Goal: Task Accomplishment & Management: Manage account settings

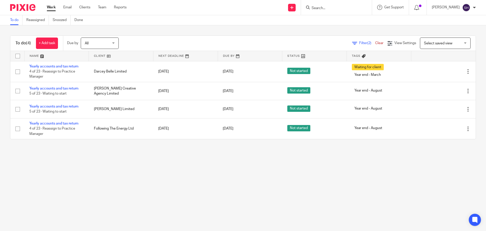
click at [375, 43] on link "Clear" at bounding box center [379, 43] width 8 height 4
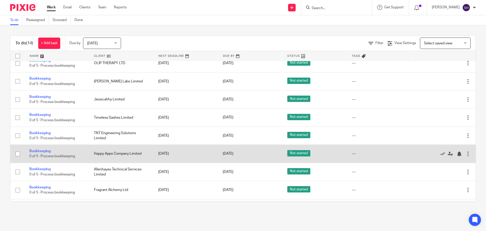
scroll to position [113, 0]
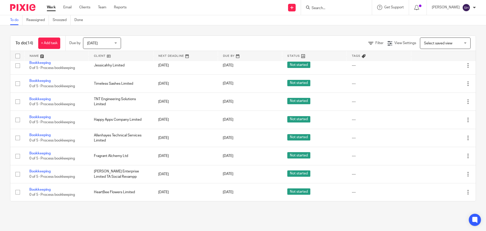
click at [104, 38] on span "Today" at bounding box center [100, 43] width 27 height 11
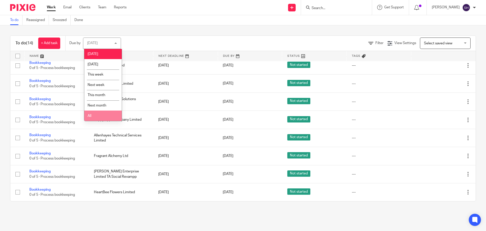
click at [97, 115] on li "All" at bounding box center [102, 115] width 37 height 10
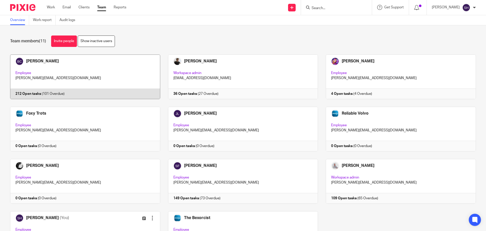
scroll to position [25, 0]
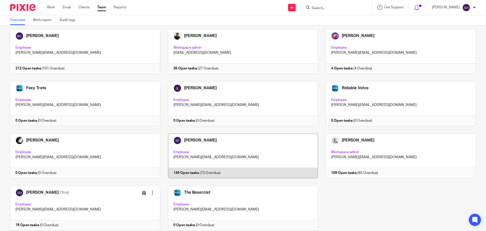
click at [230, 150] on link at bounding box center [239, 155] width 158 height 45
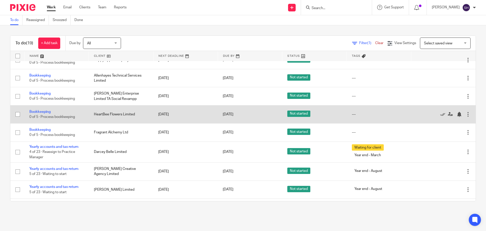
scroll to position [212, 0]
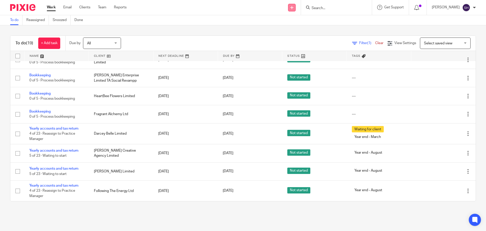
click at [296, 10] on link at bounding box center [292, 8] width 8 height 8
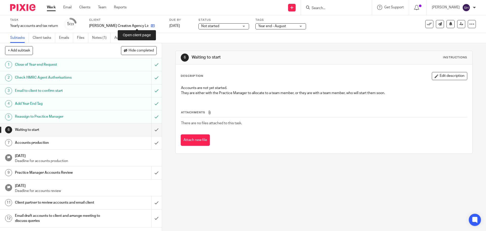
click at [151, 25] on icon at bounding box center [153, 26] width 4 height 4
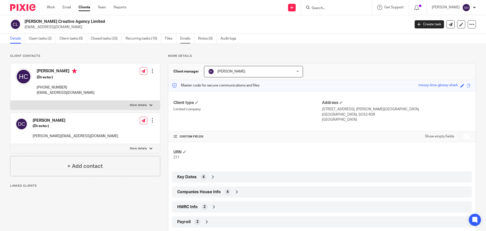
click at [186, 36] on link "Emails" at bounding box center [187, 39] width 14 height 10
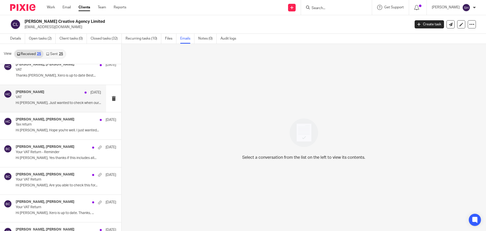
scroll to position [76, 0]
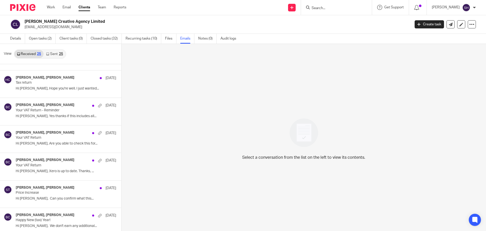
click at [58, 55] on link "Sent 25" at bounding box center [55, 54] width 22 height 8
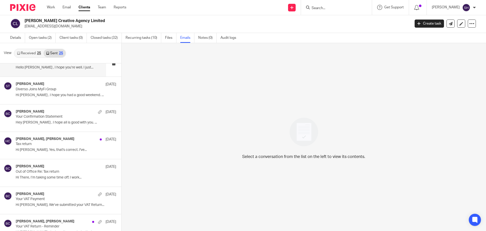
scroll to position [203, 0]
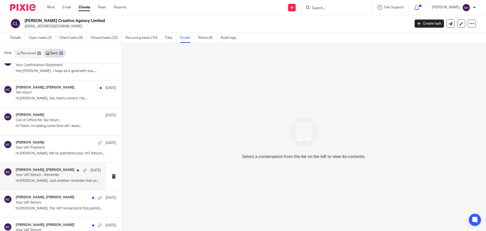
click at [48, 163] on div "[PERSON_NAME], [PERSON_NAME] [DATE] Your VAT Return - Reminder Hi [PERSON_NAME]…" at bounding box center [53, 176] width 106 height 27
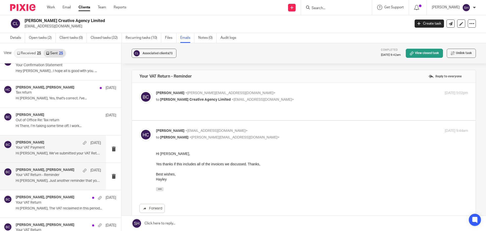
scroll to position [0, 0]
click at [239, 106] on div "[PERSON_NAME] <[PERSON_NAME][EMAIL_ADDRESS][DOMAIN_NAME]> to [PERSON_NAME] Crea…" at bounding box center [303, 101] width 329 height 22
click at [237, 109] on label at bounding box center [304, 101] width 344 height 37
click at [139, 90] on input "checkbox" at bounding box center [139, 90] width 0 height 0
checkbox input "true"
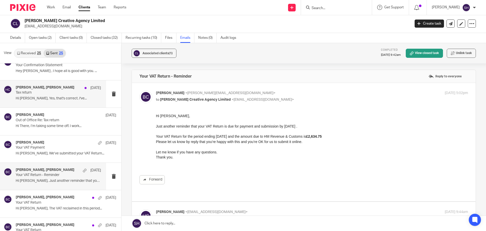
click at [60, 103] on div "[PERSON_NAME], [PERSON_NAME] [DATE] Tax return Hi [PERSON_NAME], Yes, that's co…" at bounding box center [53, 93] width 106 height 27
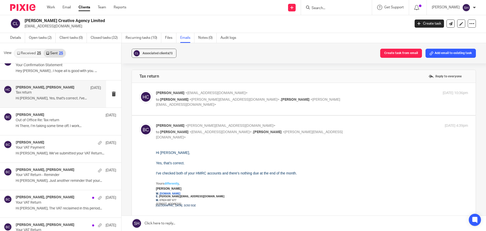
click at [194, 112] on label at bounding box center [304, 99] width 344 height 32
click at [139, 90] on input "checkbox" at bounding box center [139, 90] width 0 height 0
checkbox input "true"
